Goal: Check status: Check status

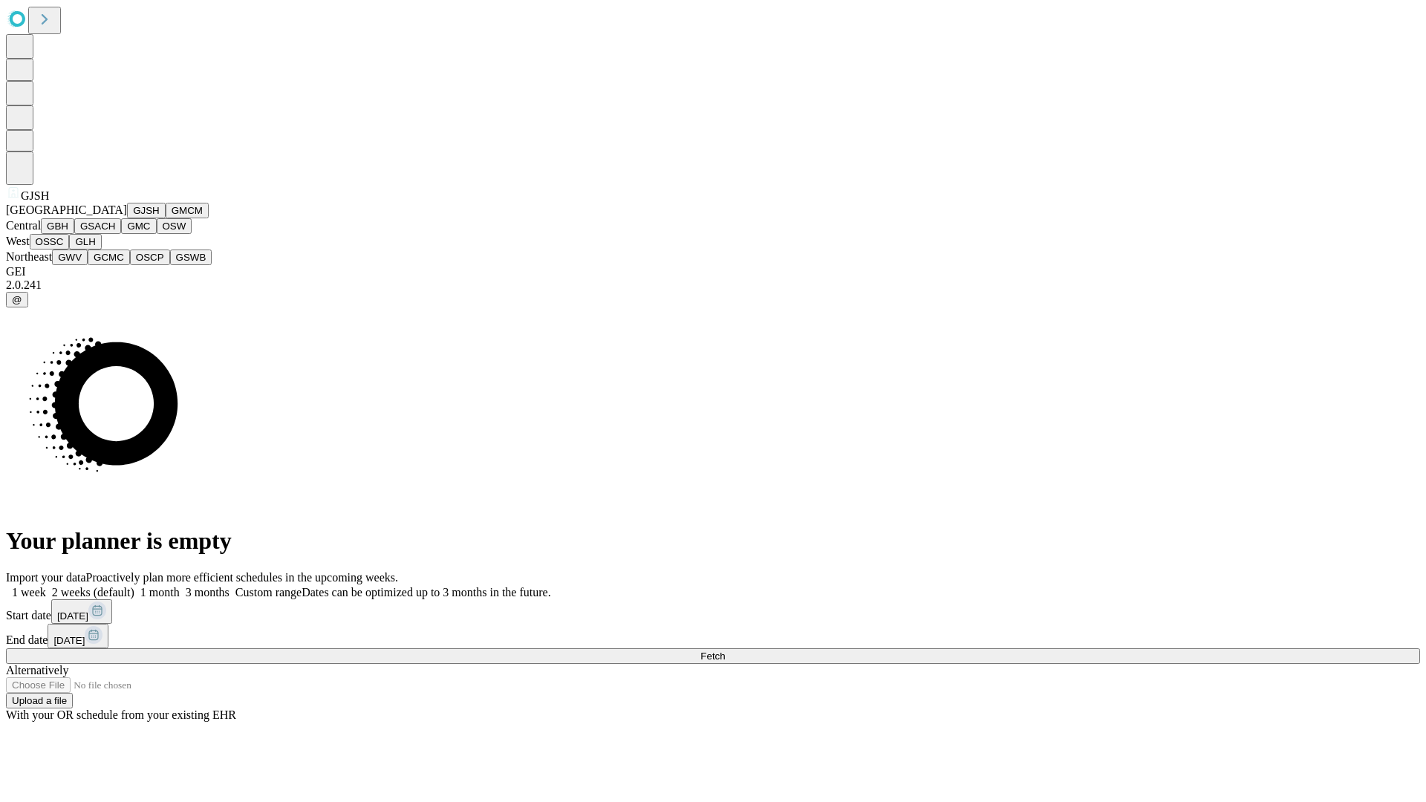
click at [127, 218] on button "GJSH" at bounding box center [146, 211] width 39 height 16
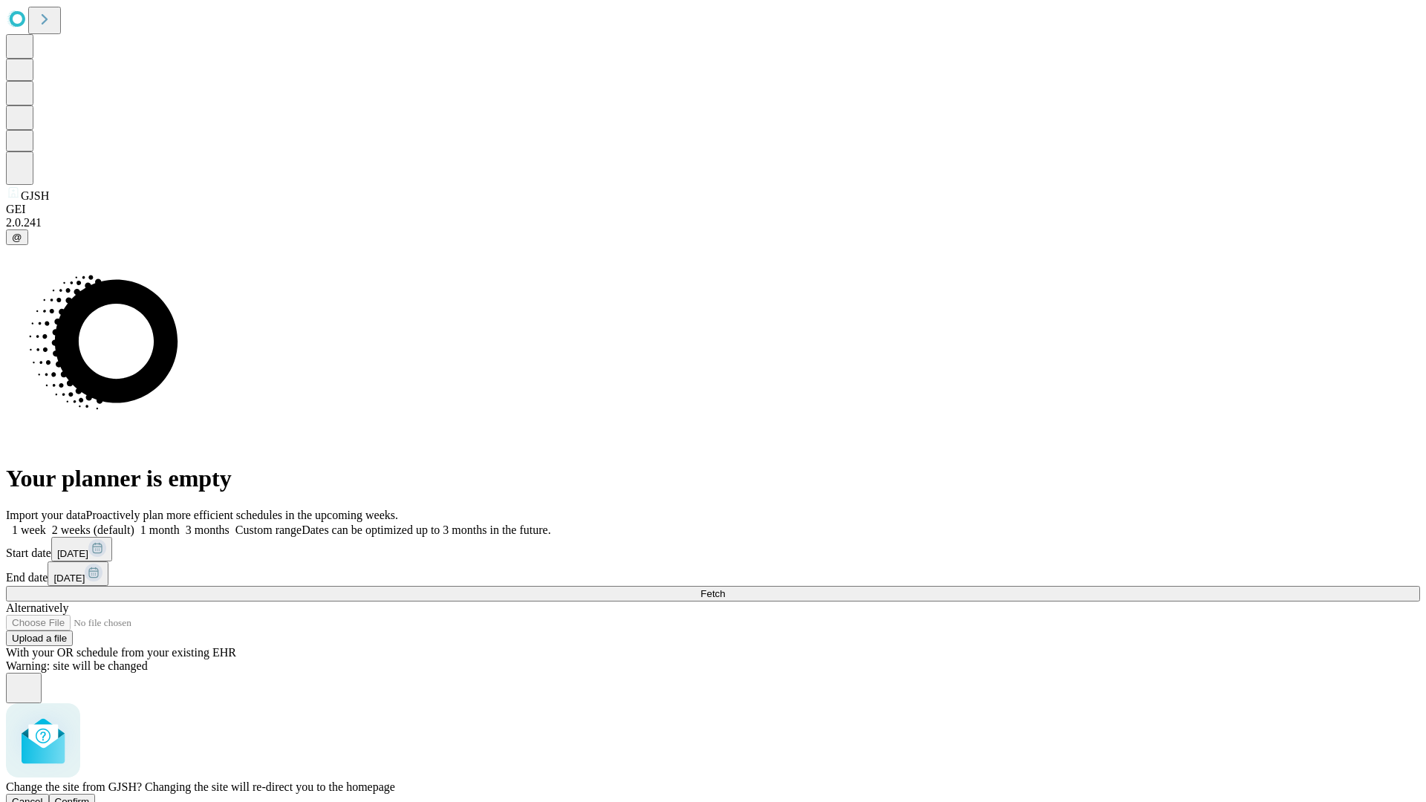
click at [90, 796] on span "Confirm" at bounding box center [72, 801] width 35 height 11
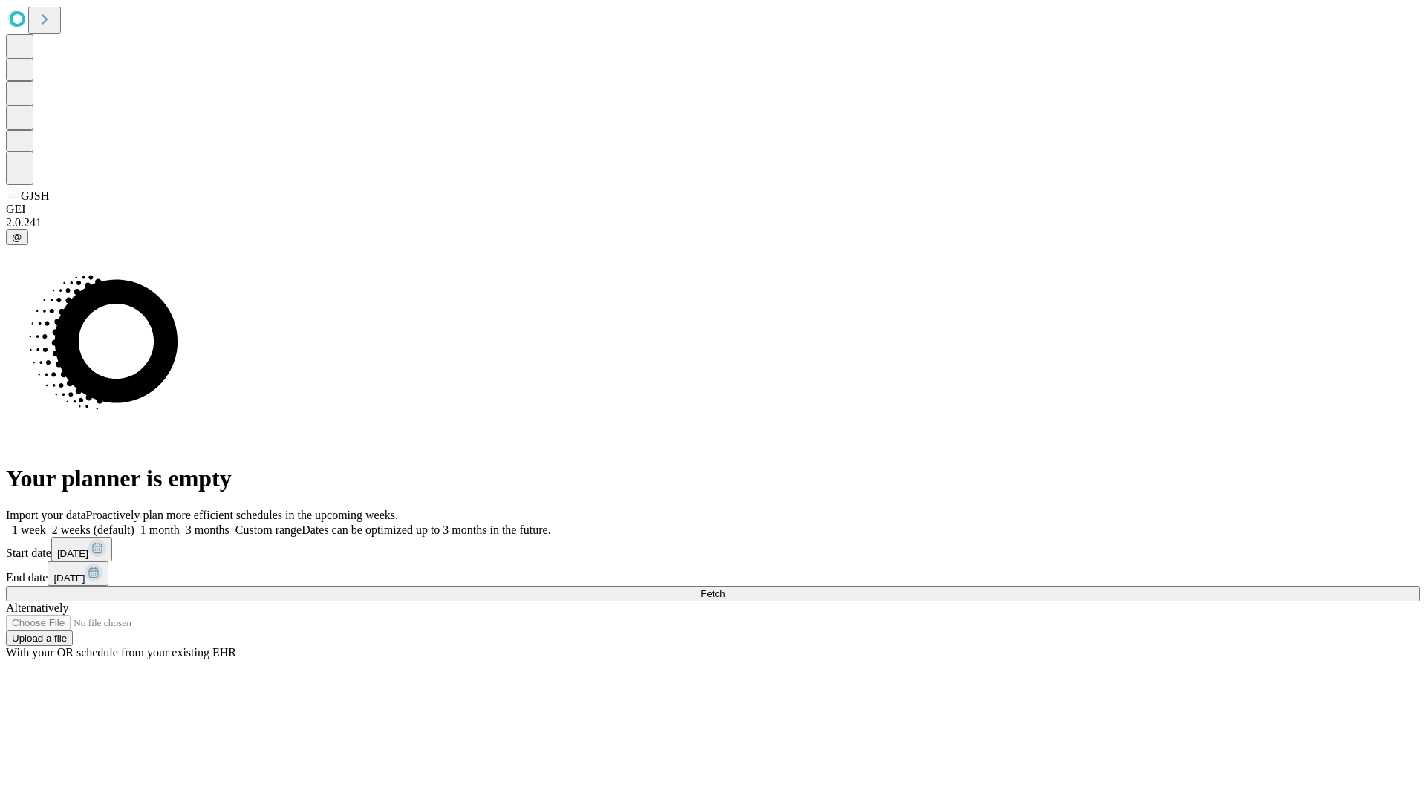
click at [46, 523] on label "1 week" at bounding box center [26, 529] width 40 height 13
click at [725, 588] on span "Fetch" at bounding box center [712, 593] width 25 height 11
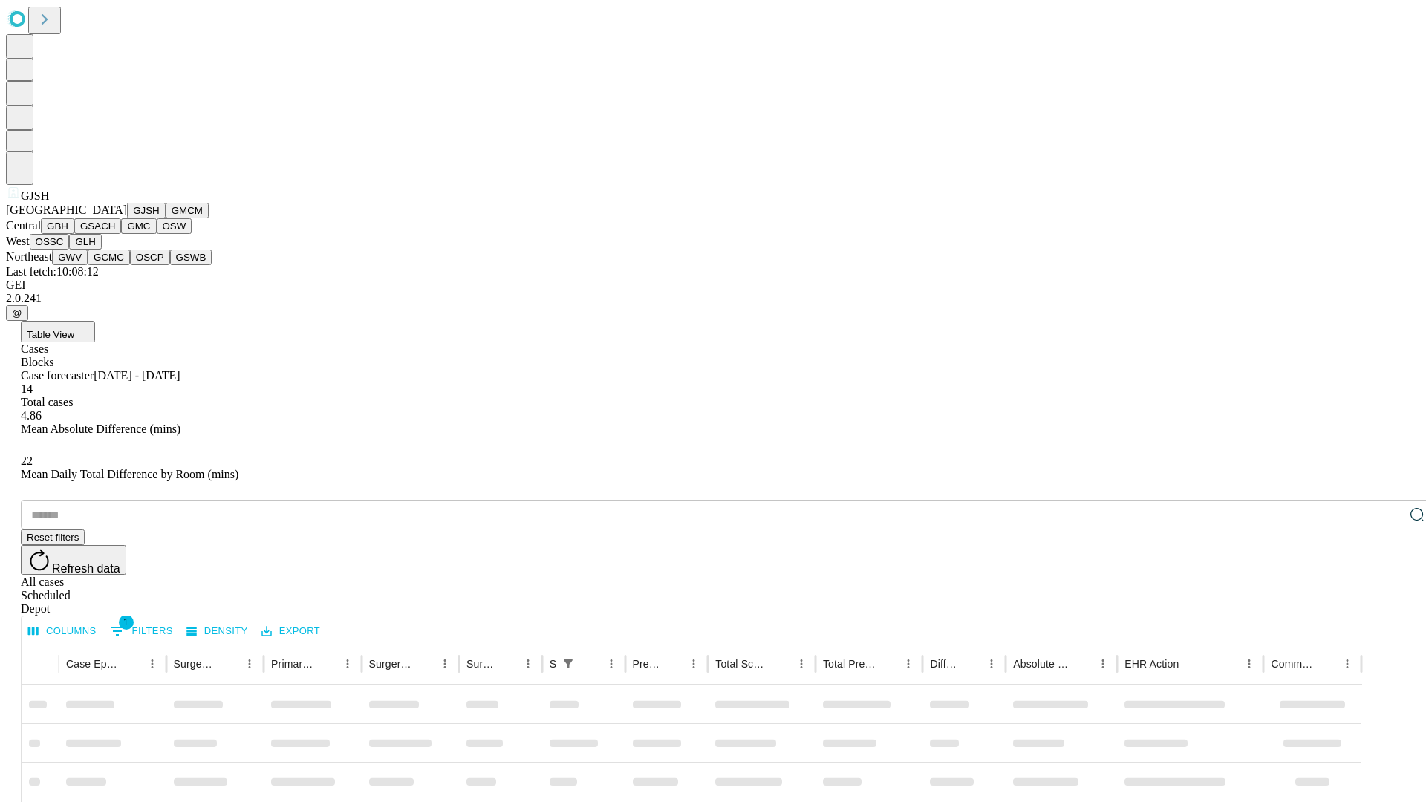
click at [166, 218] on button "GMCM" at bounding box center [187, 211] width 43 height 16
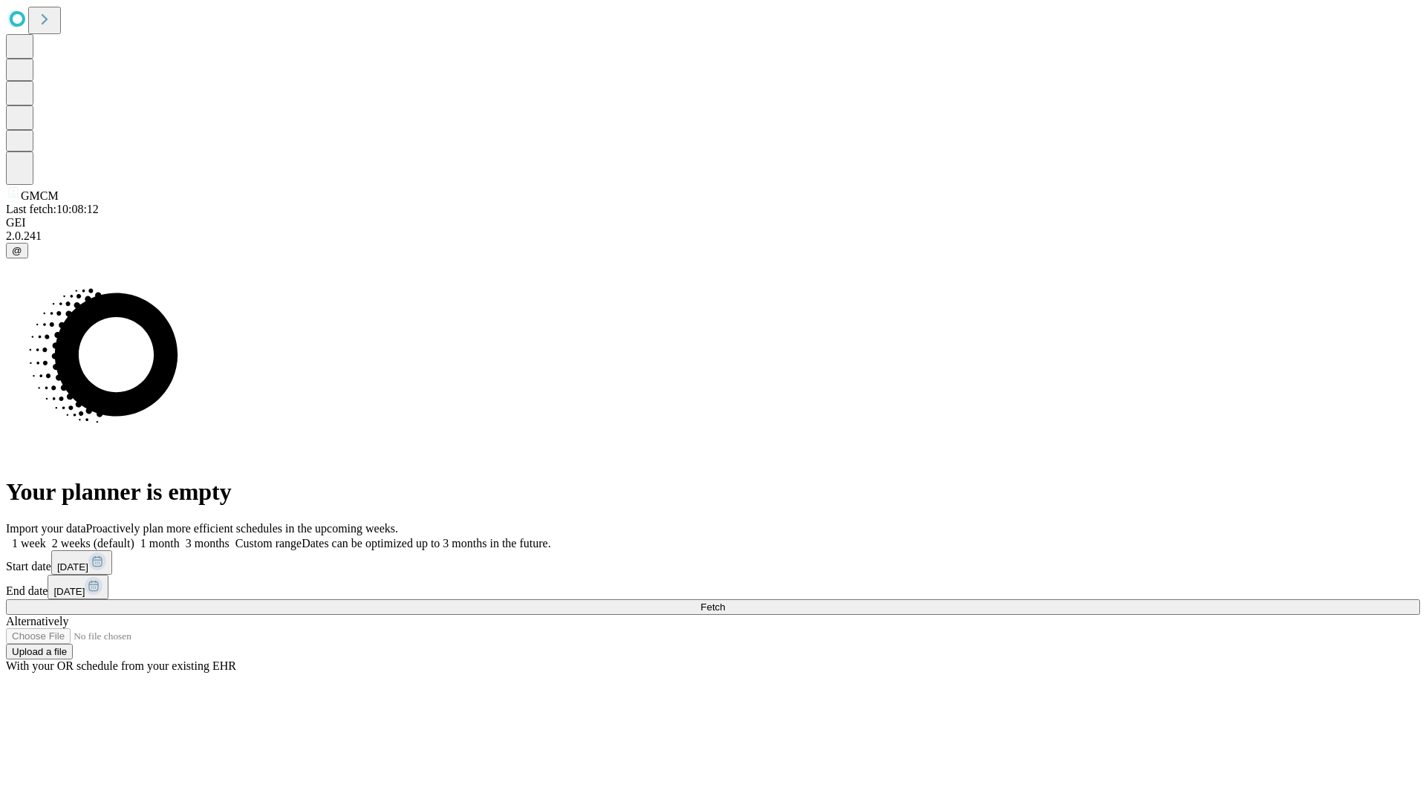
click at [725, 601] on span "Fetch" at bounding box center [712, 606] width 25 height 11
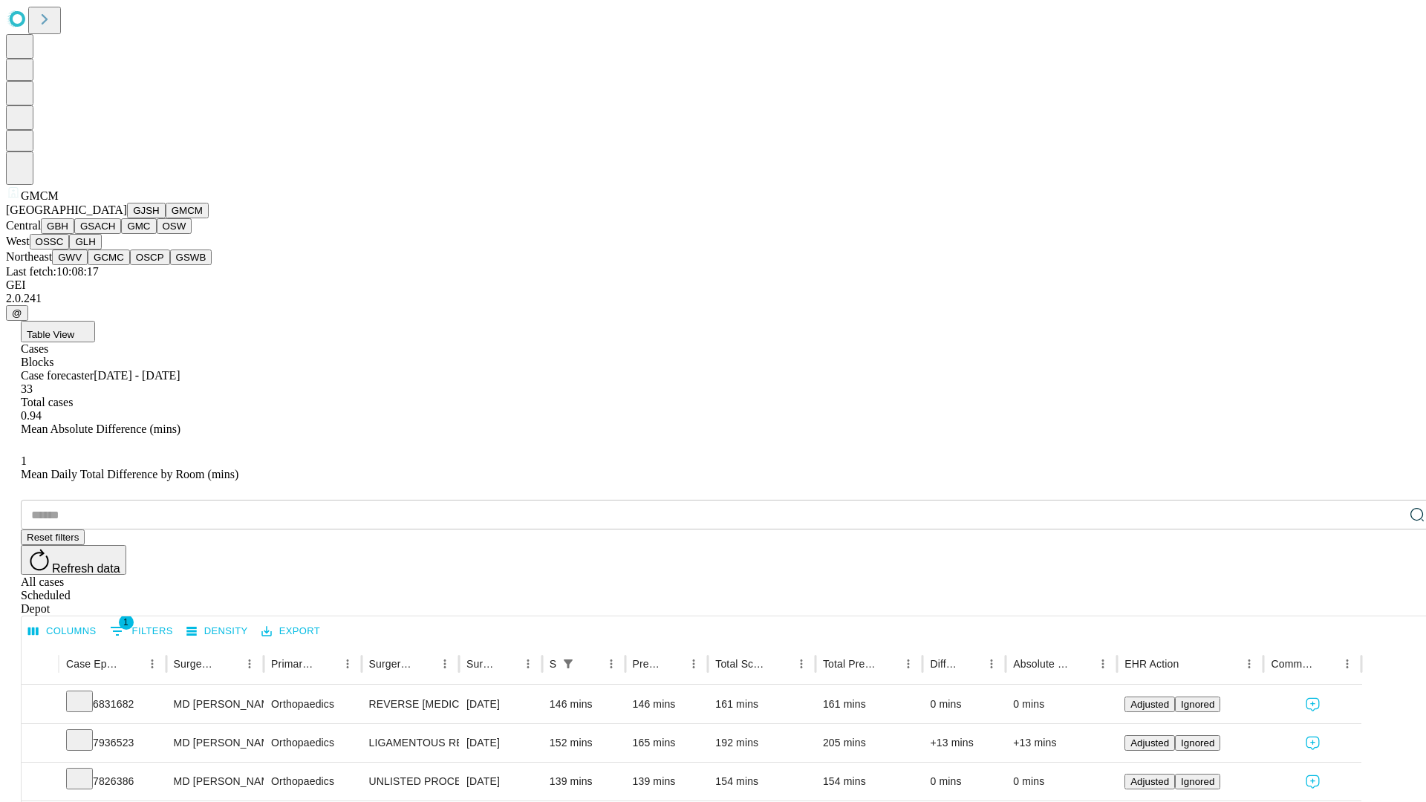
click at [74, 234] on button "GBH" at bounding box center [57, 226] width 33 height 16
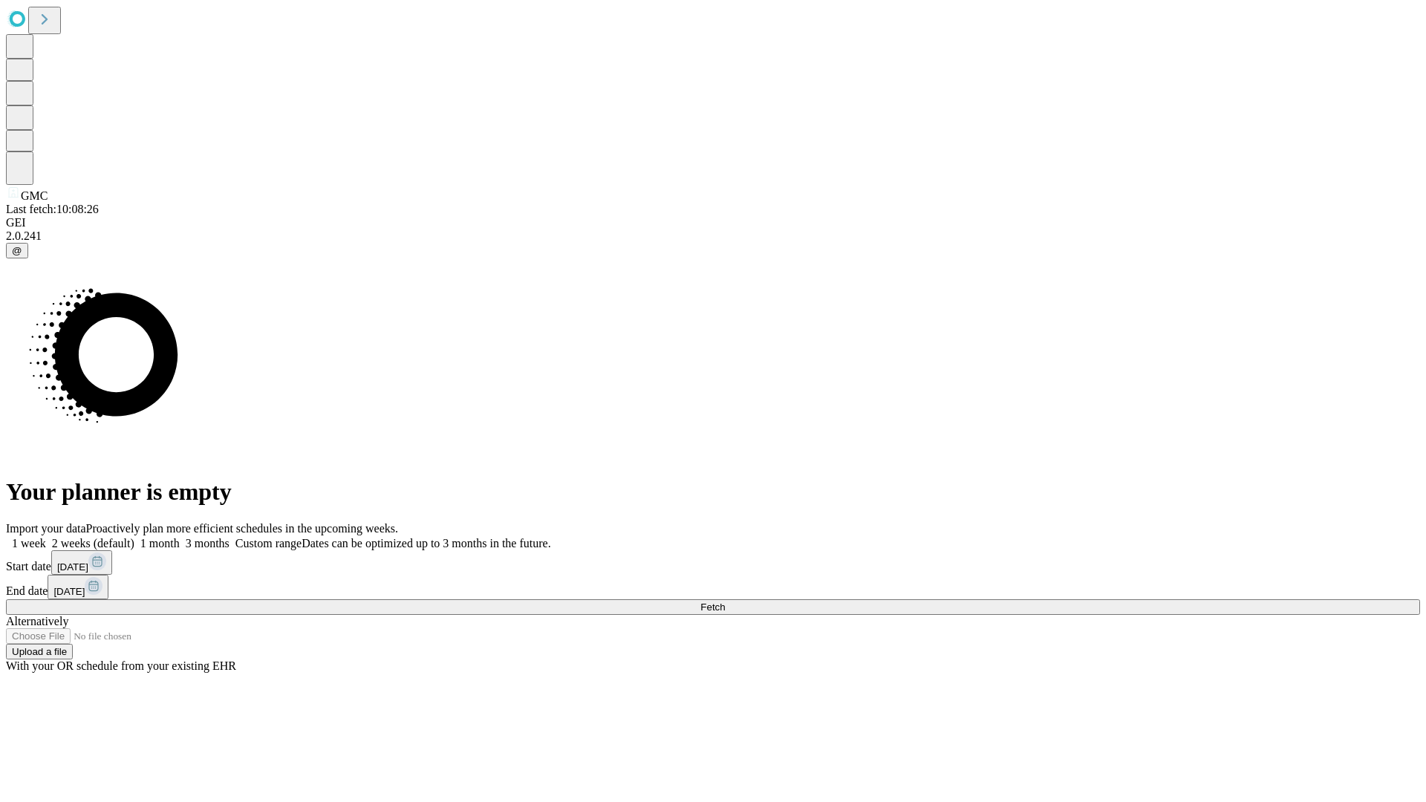
click at [46, 537] on label "1 week" at bounding box center [26, 543] width 40 height 13
click at [725, 601] on span "Fetch" at bounding box center [712, 606] width 25 height 11
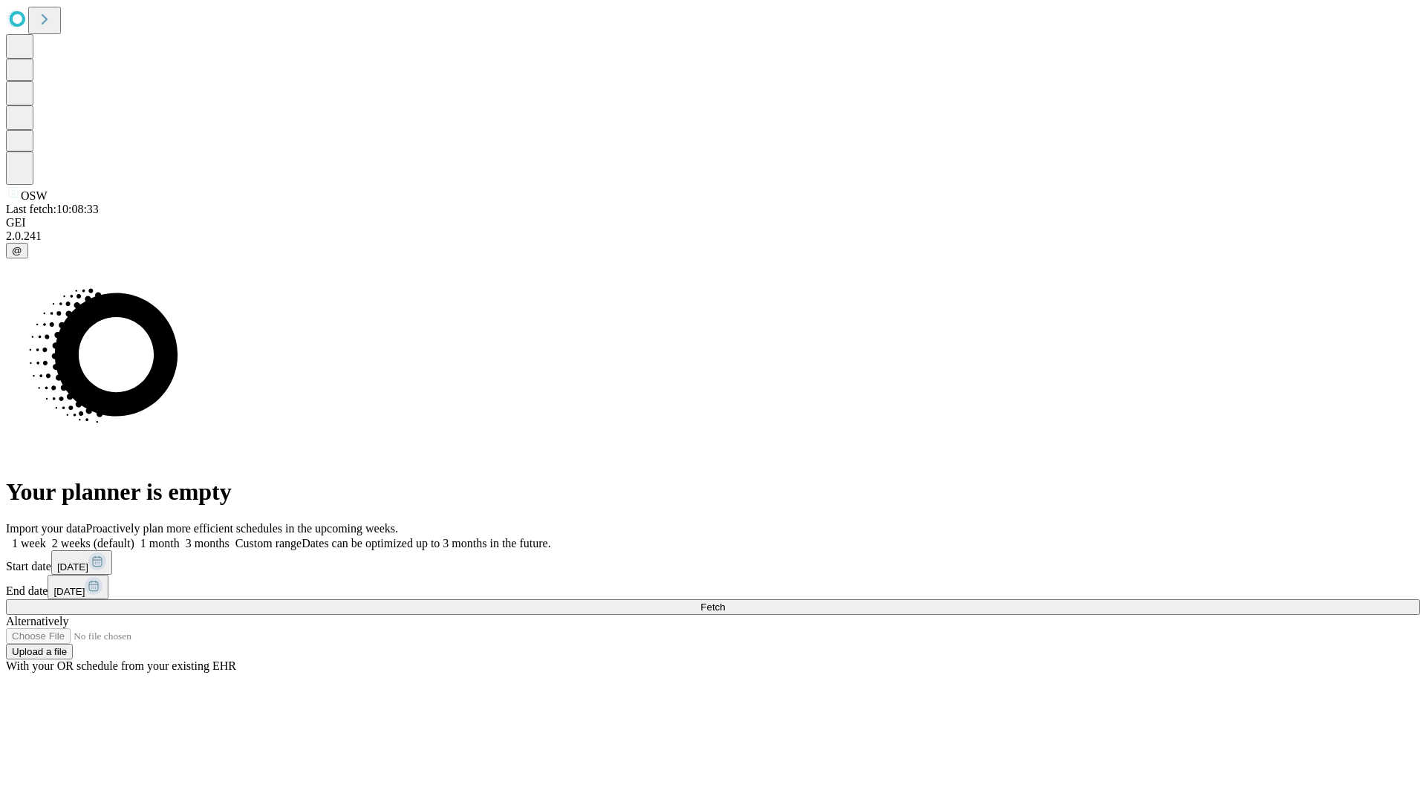
click at [46, 537] on label "1 week" at bounding box center [26, 543] width 40 height 13
click at [725, 601] on span "Fetch" at bounding box center [712, 606] width 25 height 11
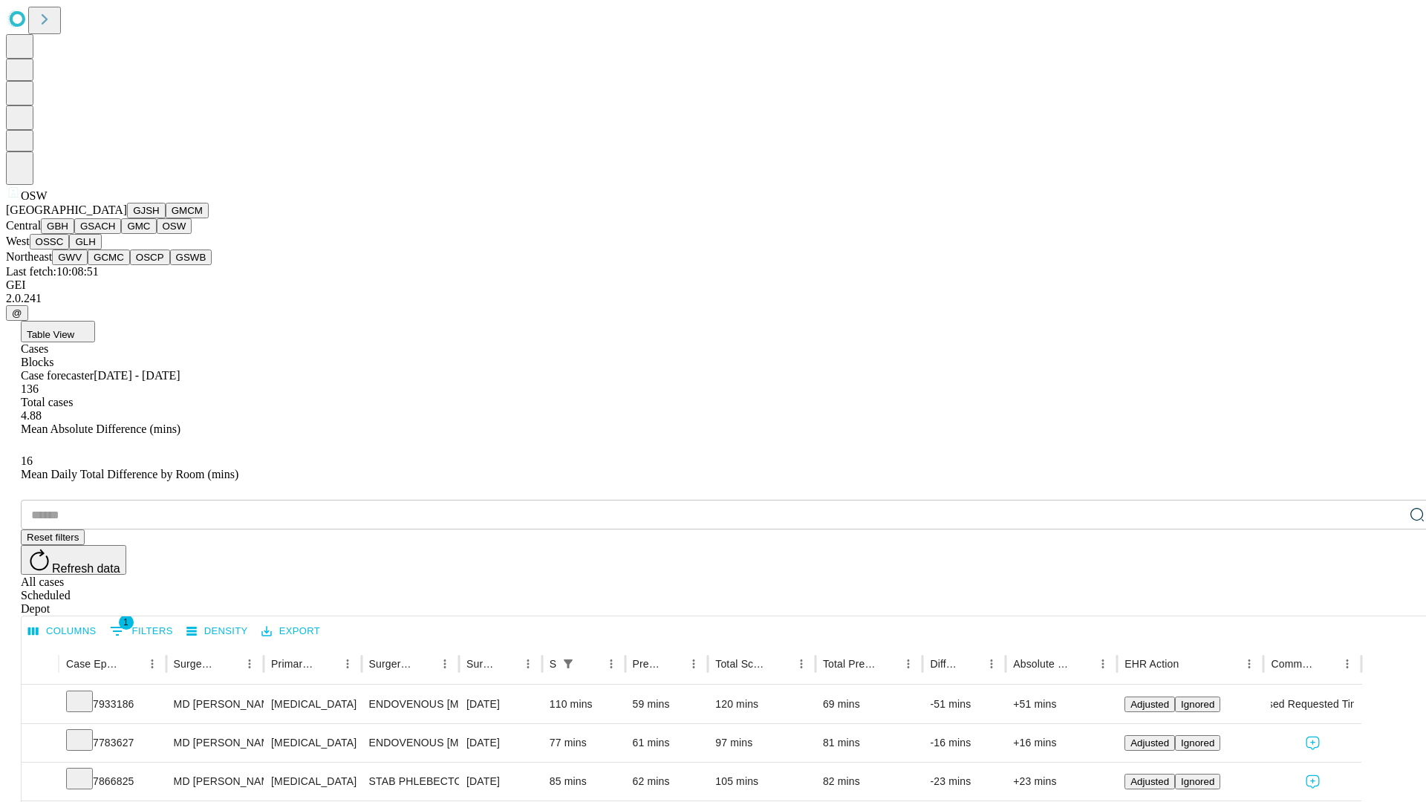
click at [70, 249] on button "OSSC" at bounding box center [50, 242] width 40 height 16
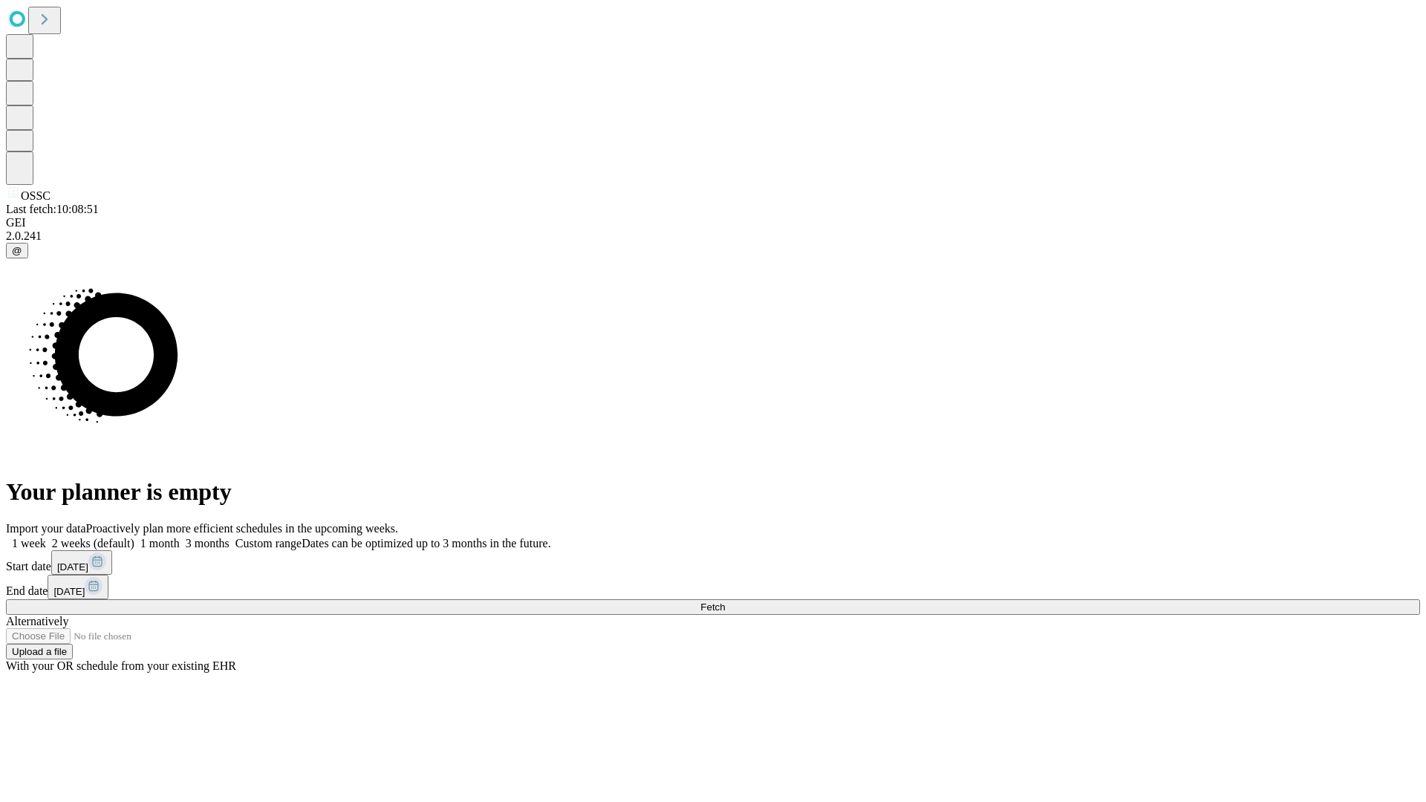
click at [46, 537] on label "1 week" at bounding box center [26, 543] width 40 height 13
click at [725, 601] on span "Fetch" at bounding box center [712, 606] width 25 height 11
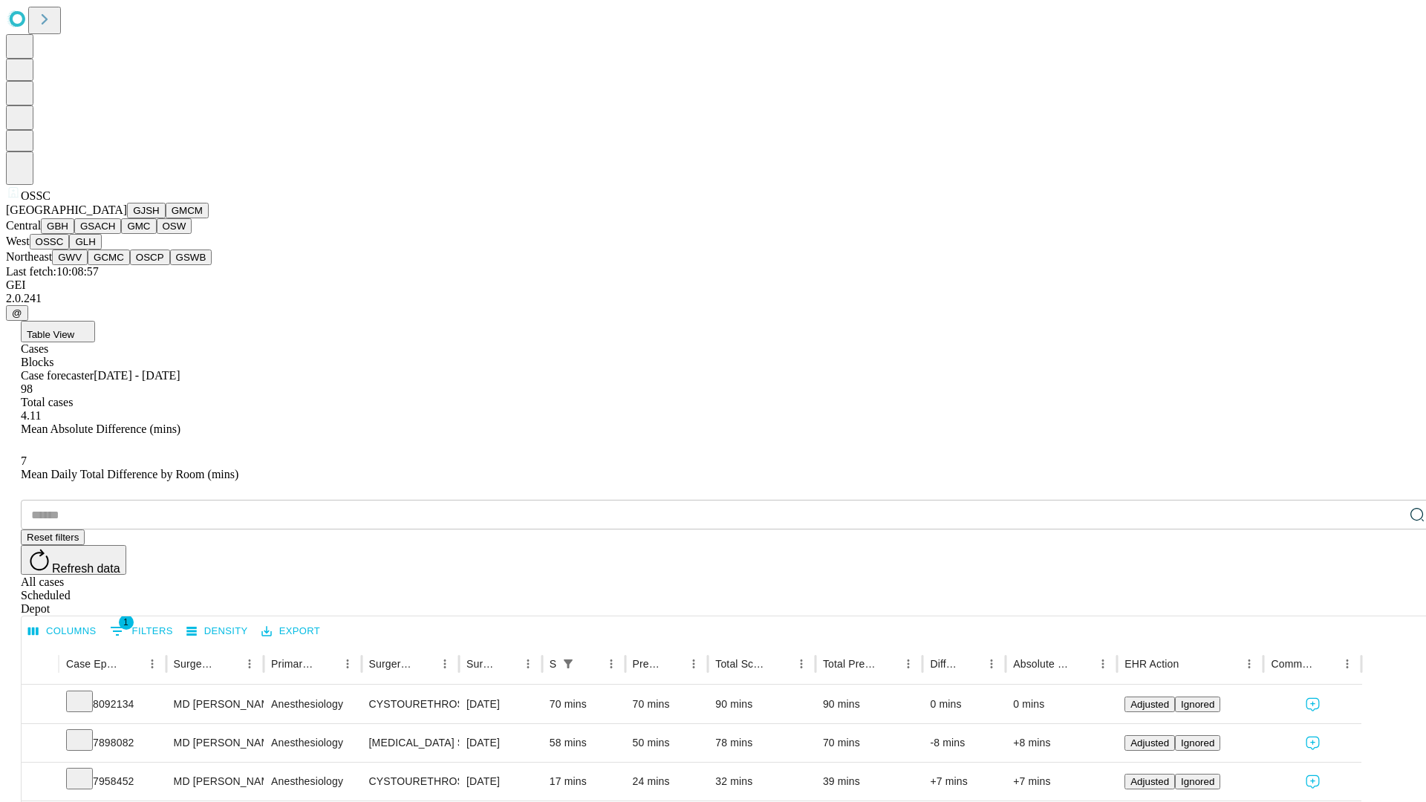
click at [101, 249] on button "GLH" at bounding box center [85, 242] width 32 height 16
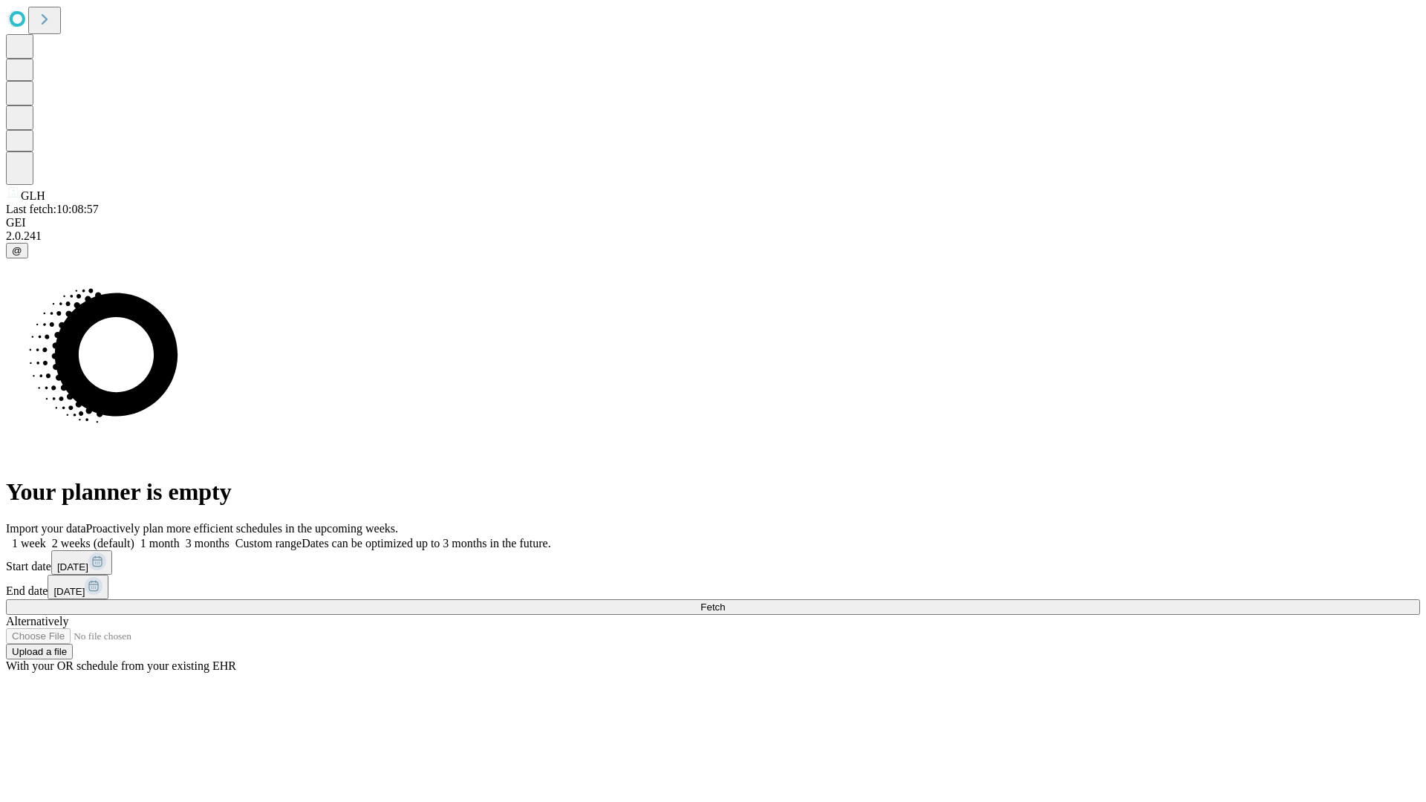
click at [46, 537] on label "1 week" at bounding box center [26, 543] width 40 height 13
click at [725, 601] on span "Fetch" at bounding box center [712, 606] width 25 height 11
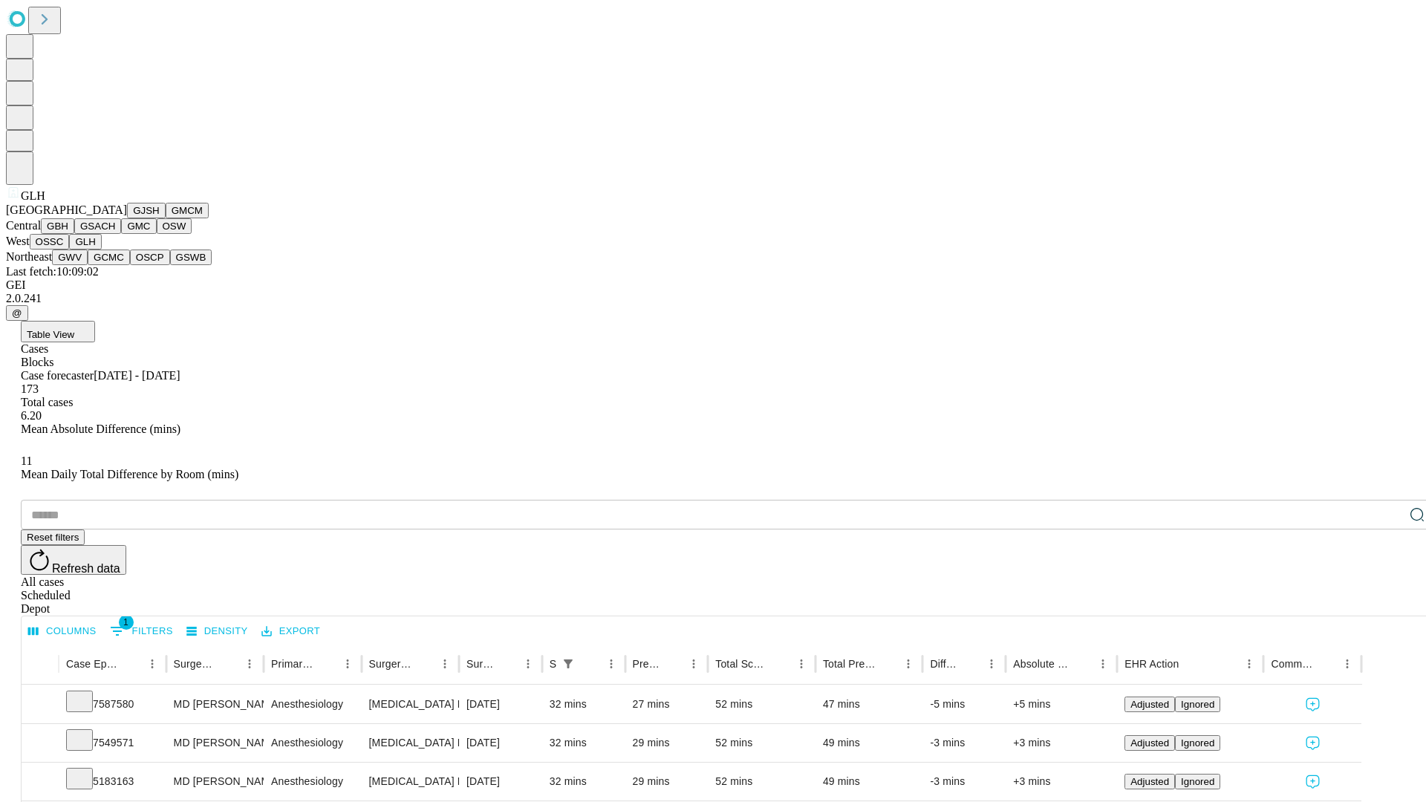
click at [88, 265] on button "GWV" at bounding box center [70, 257] width 36 height 16
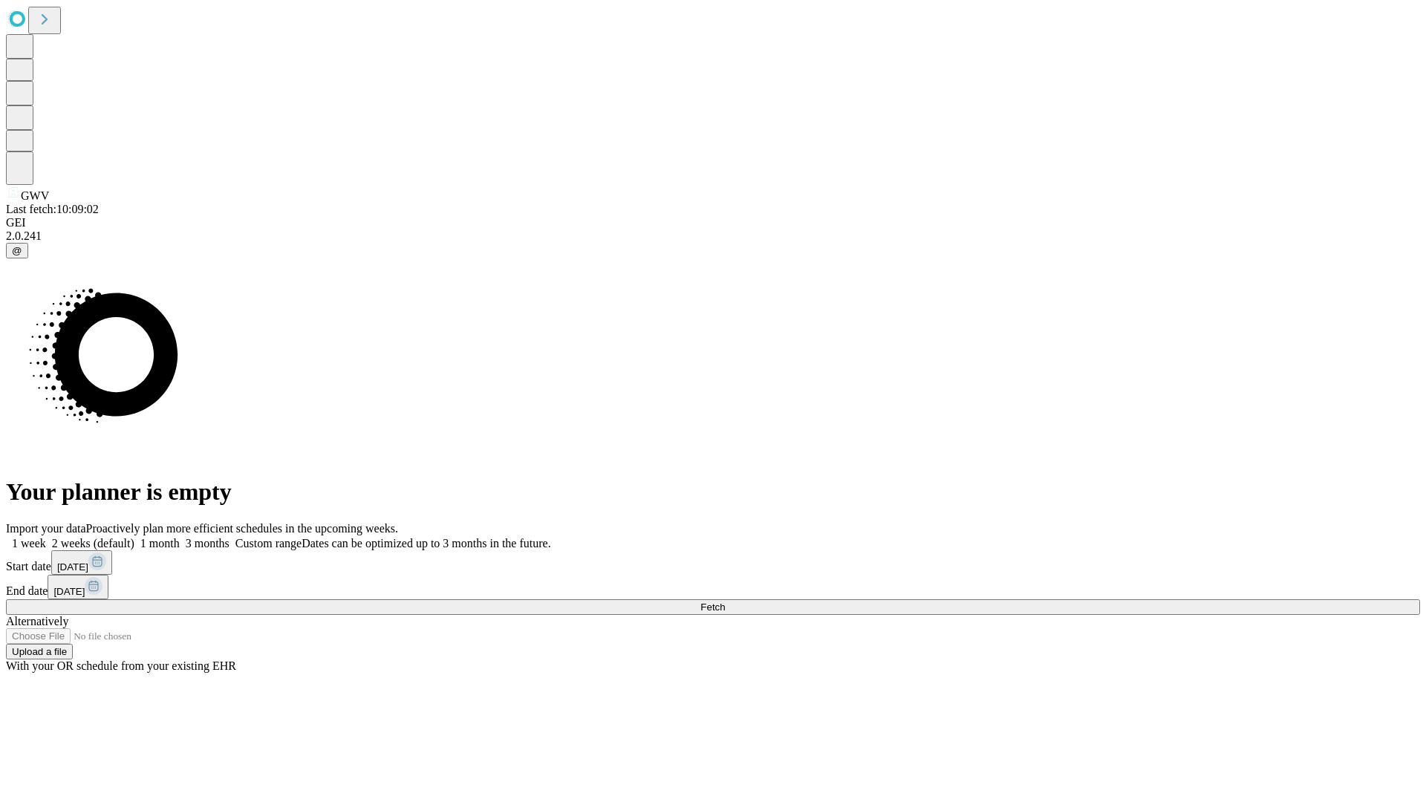
click at [725, 601] on span "Fetch" at bounding box center [712, 606] width 25 height 11
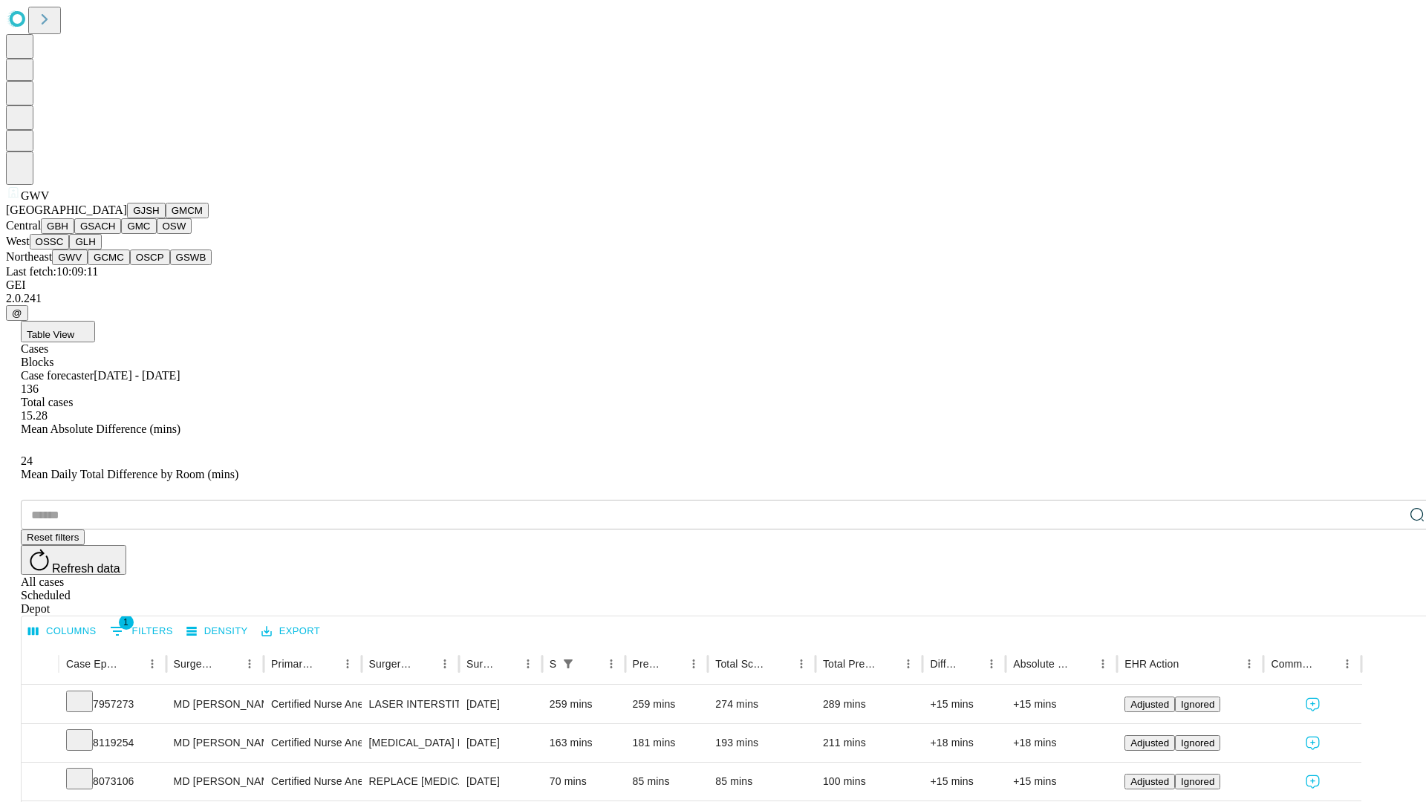
click at [115, 265] on button "GCMC" at bounding box center [109, 257] width 42 height 16
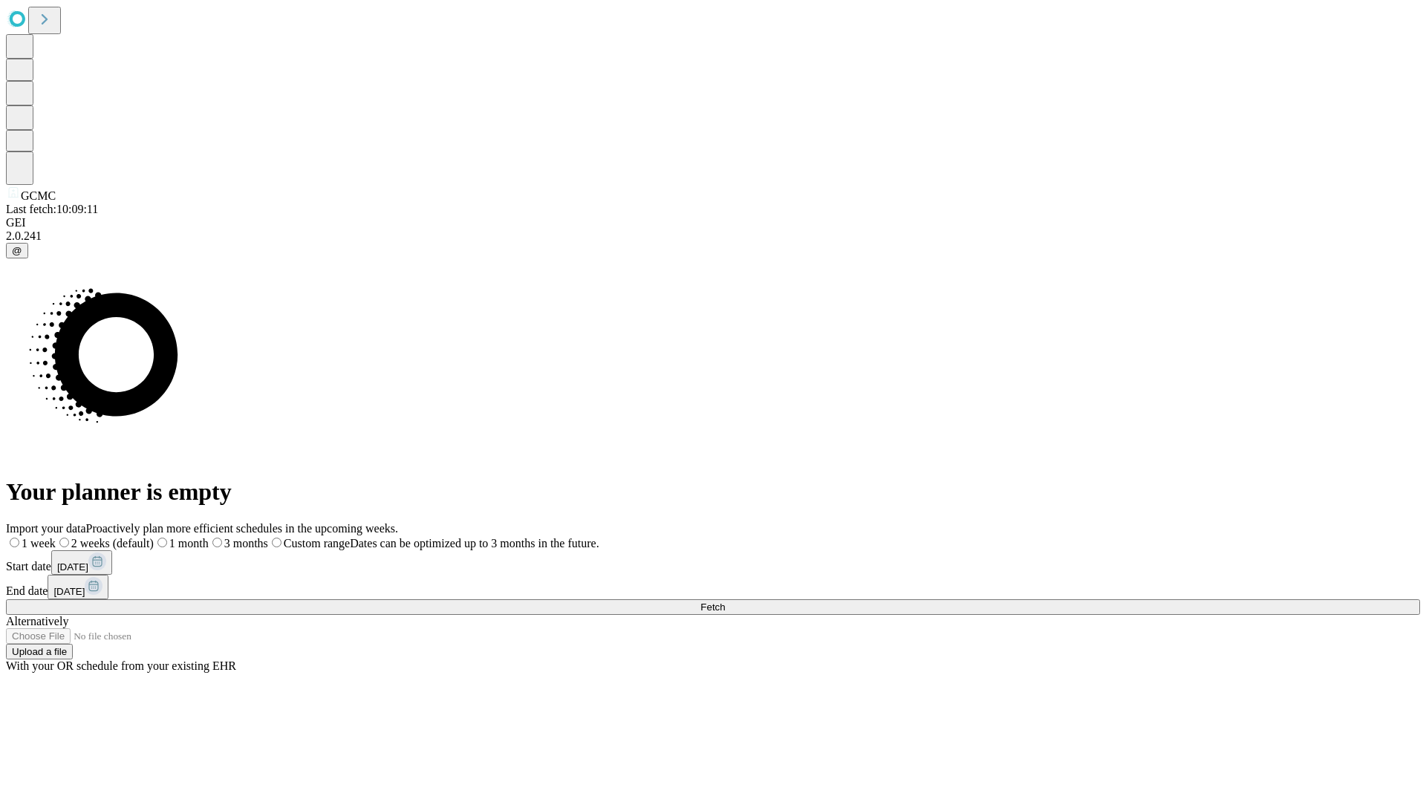
click at [56, 537] on label "1 week" at bounding box center [31, 543] width 50 height 13
click at [725, 601] on span "Fetch" at bounding box center [712, 606] width 25 height 11
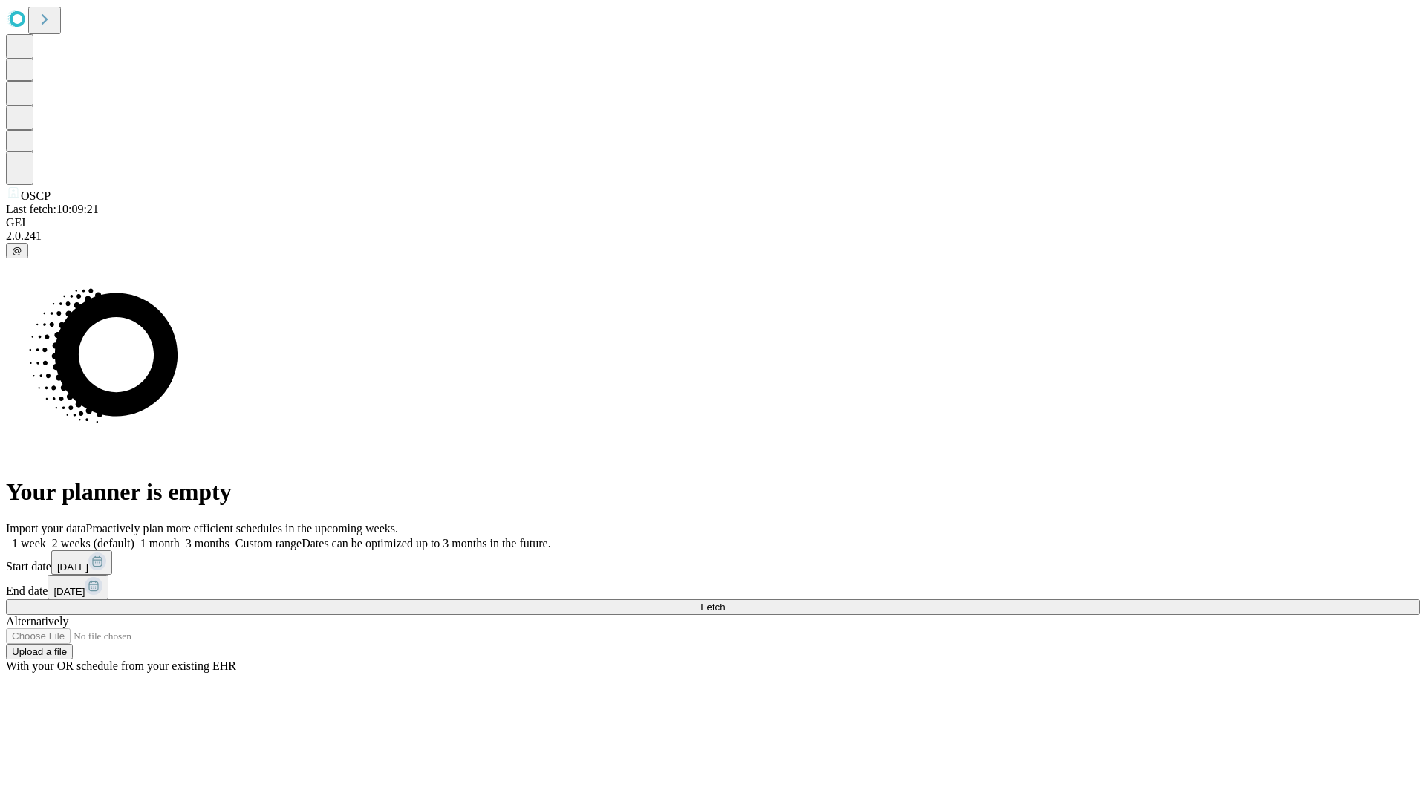
click at [46, 537] on label "1 week" at bounding box center [26, 543] width 40 height 13
click at [725, 601] on span "Fetch" at bounding box center [712, 606] width 25 height 11
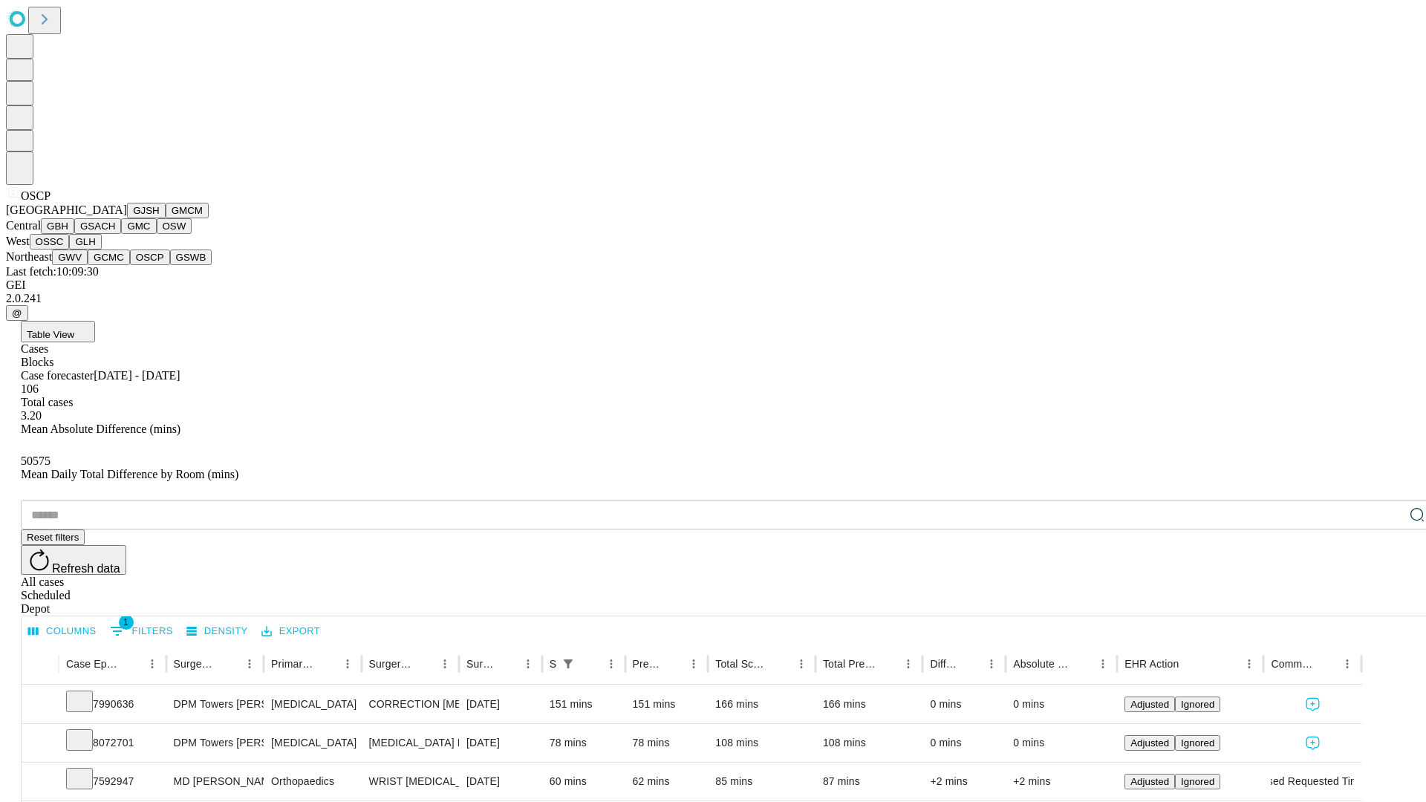
click at [170, 265] on button "GSWB" at bounding box center [191, 257] width 42 height 16
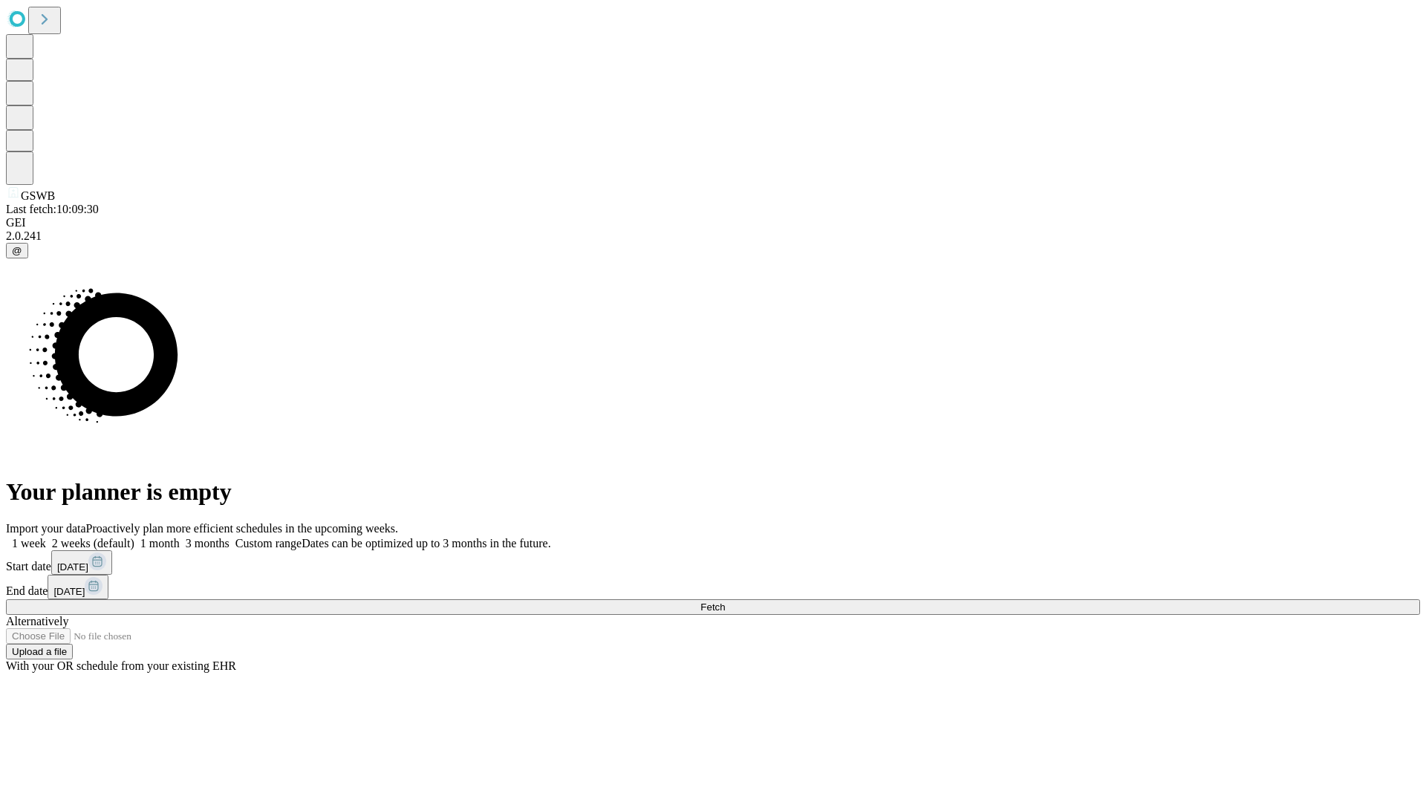
click at [46, 537] on label "1 week" at bounding box center [26, 543] width 40 height 13
click at [725, 601] on span "Fetch" at bounding box center [712, 606] width 25 height 11
